Goal: Task Accomplishment & Management: Use online tool/utility

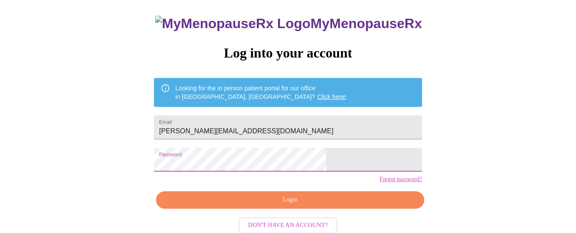
scroll to position [57, 0]
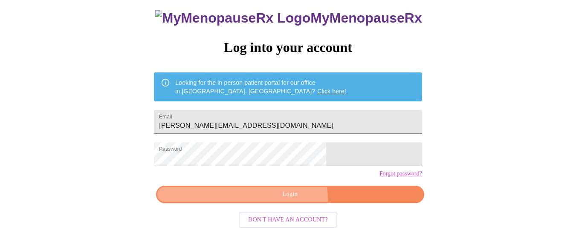
click at [274, 203] on button "Login" at bounding box center [290, 194] width 268 height 17
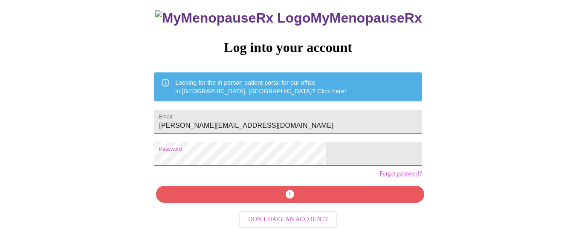
click at [173, 167] on div "MyMenopauseRx Log into your account Looking for the in person patient portal fo…" at bounding box center [287, 90] width 569 height 280
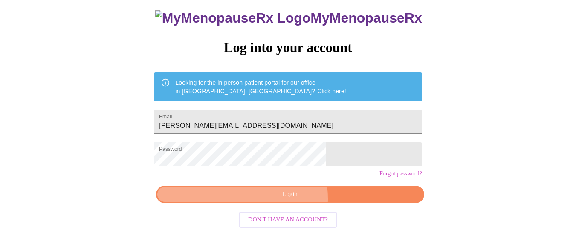
click at [264, 200] on span "Login" at bounding box center [290, 194] width 248 height 11
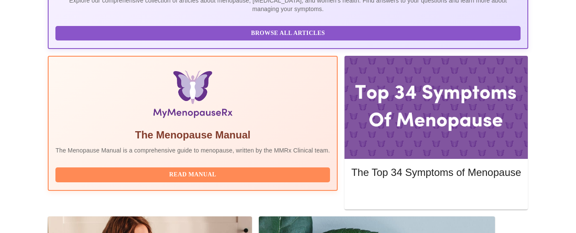
scroll to position [234, 0]
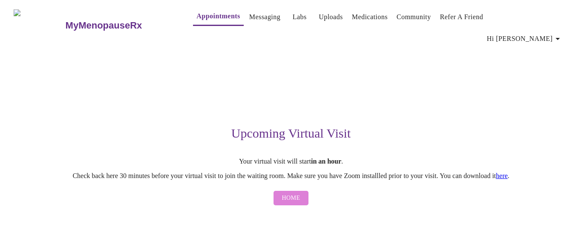
click at [280, 191] on button "Home" at bounding box center [291, 198] width 35 height 15
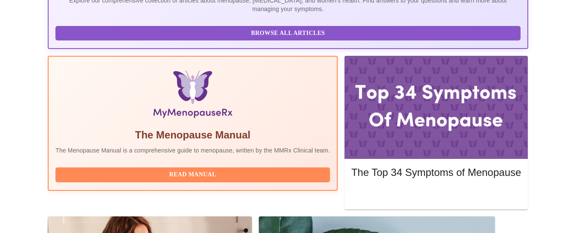
scroll to position [234, 0]
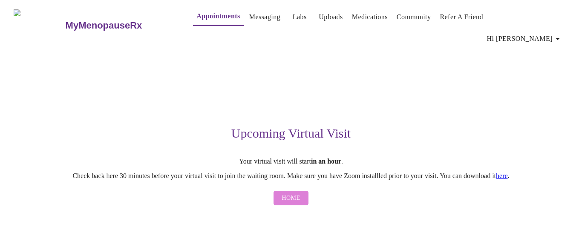
click at [290, 193] on span "Home" at bounding box center [291, 198] width 18 height 11
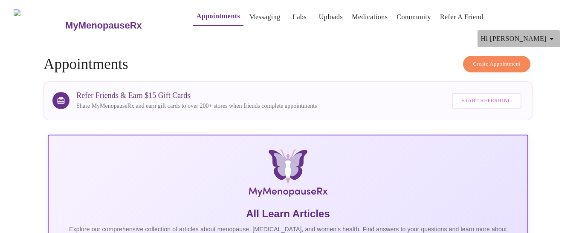
click at [552, 34] on icon "button" at bounding box center [551, 39] width 10 height 10
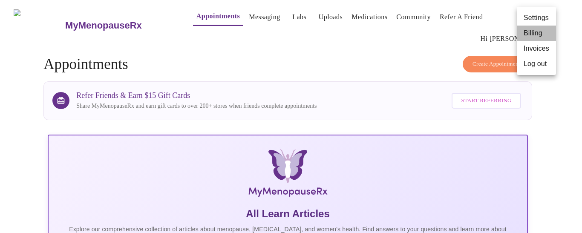
click at [539, 30] on li "Billing" at bounding box center [536, 33] width 39 height 15
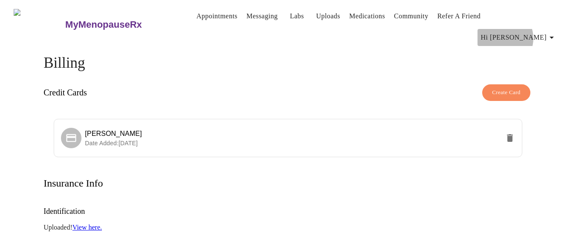
click at [534, 32] on span "Hi [PERSON_NAME]" at bounding box center [519, 38] width 76 height 12
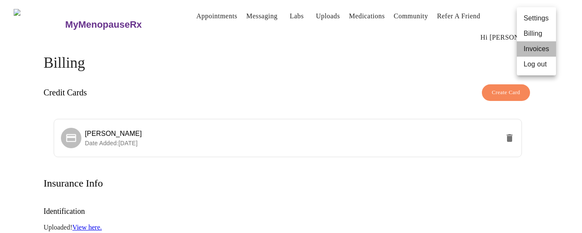
click at [532, 51] on li "Invoices" at bounding box center [536, 48] width 39 height 15
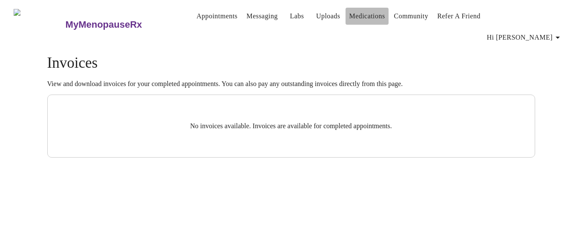
click at [349, 14] on link "Medications" at bounding box center [367, 16] width 36 height 12
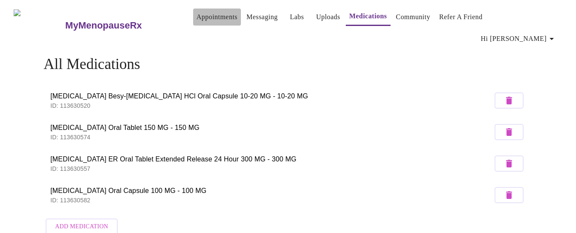
click at [211, 21] on link "Appointments" at bounding box center [216, 17] width 41 height 12
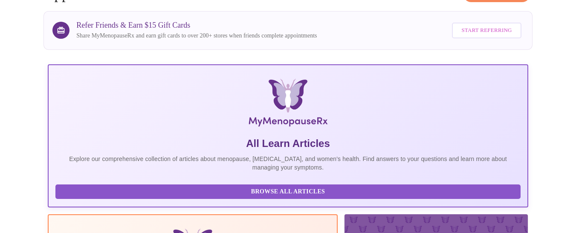
scroll to position [74, 0]
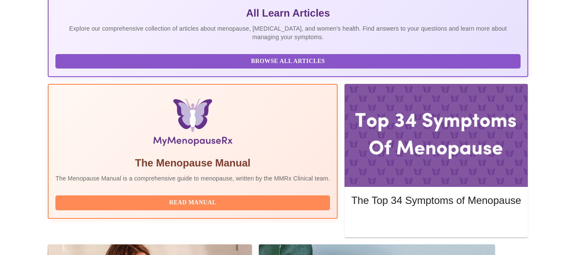
scroll to position [211, 0]
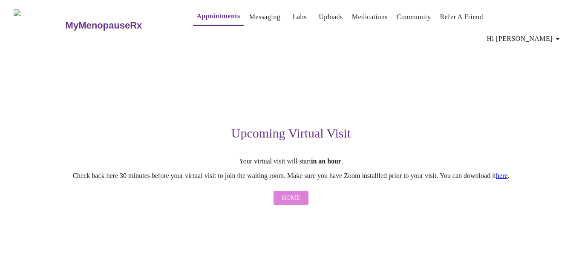
click at [290, 193] on span "Home" at bounding box center [291, 198] width 18 height 11
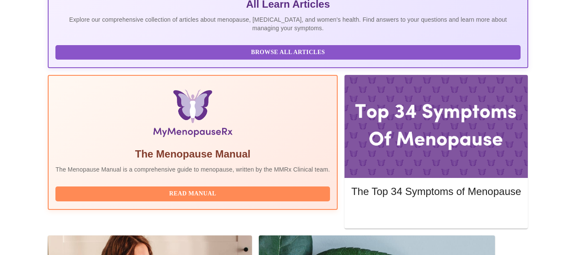
scroll to position [211, 0]
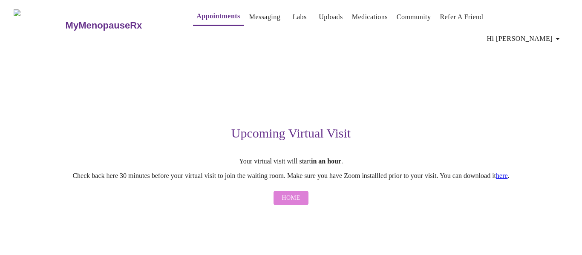
click at [294, 193] on span "Home" at bounding box center [291, 198] width 18 height 11
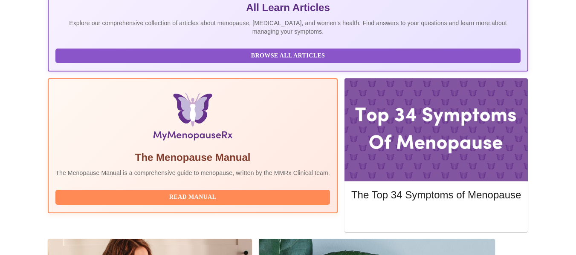
scroll to position [211, 0]
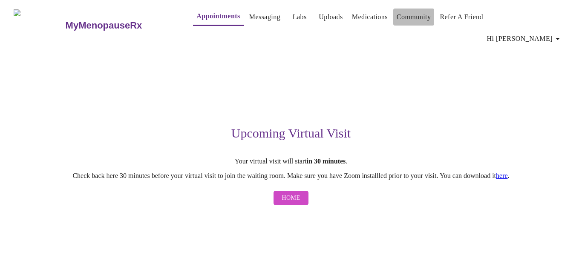
click at [400, 22] on link "Community" at bounding box center [414, 17] width 35 height 12
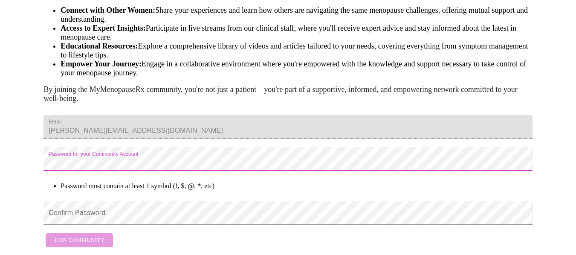
scroll to position [133, 0]
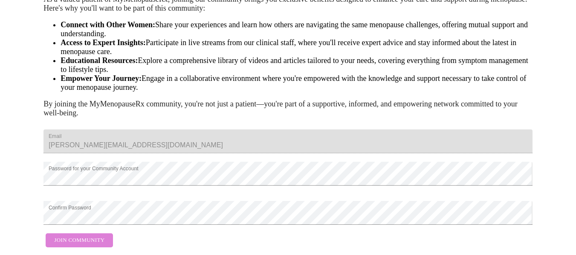
click at [101, 236] on span "Join Community" at bounding box center [79, 241] width 50 height 10
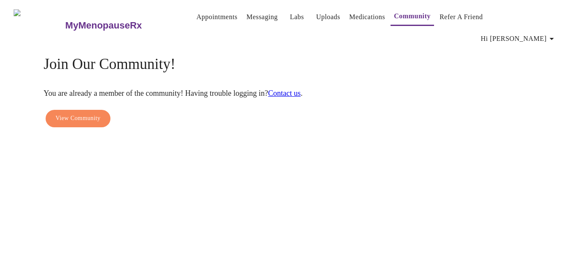
scroll to position [0, 0]
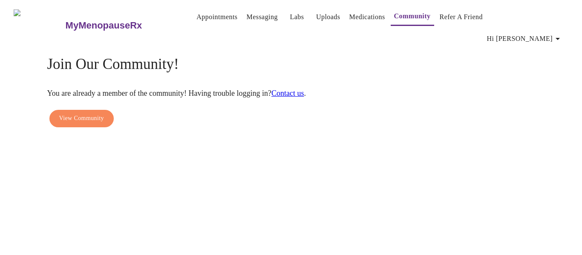
click at [92, 113] on span "View Community" at bounding box center [81, 118] width 45 height 11
click at [349, 22] on link "Medications" at bounding box center [367, 17] width 36 height 12
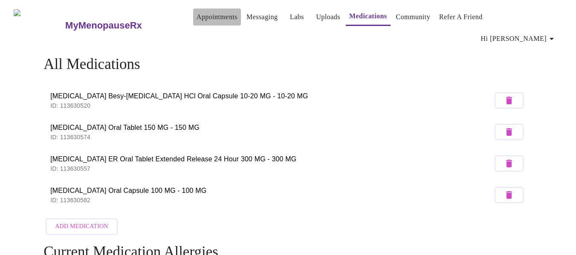
click at [196, 18] on link "Appointments" at bounding box center [216, 17] width 41 height 12
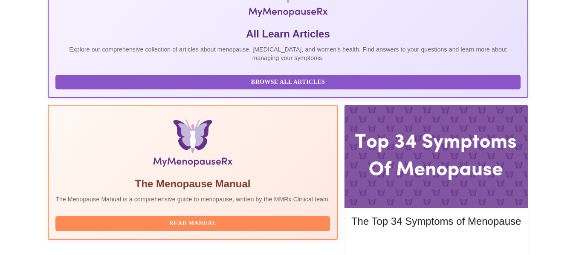
scroll to position [211, 0]
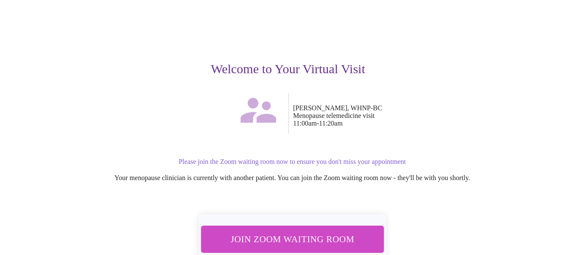
scroll to position [62, 0]
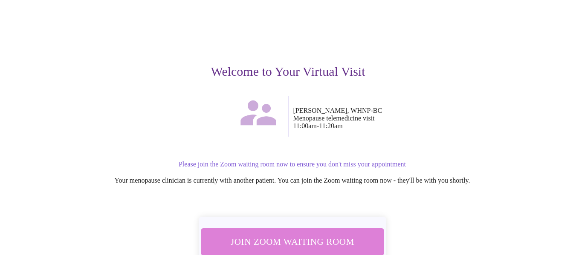
click at [318, 234] on span "Join Zoom Waiting Room" at bounding box center [292, 242] width 160 height 16
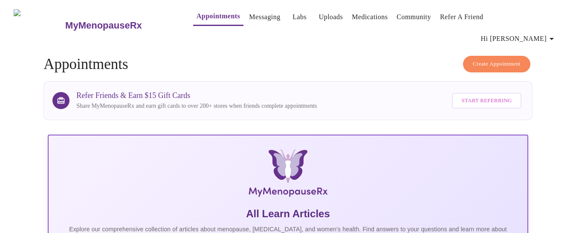
scroll to position [74, 0]
